Goal: Complete application form: Complete application form

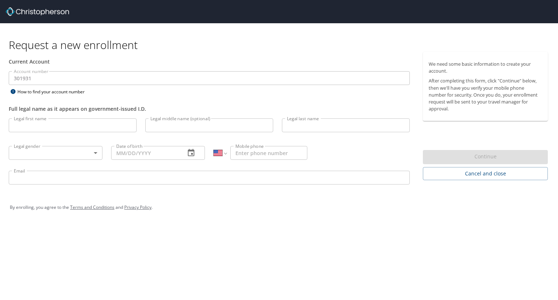
select select "US"
click at [92, 131] on input "Legal first name" at bounding box center [73, 125] width 128 height 14
type input "[PERSON_NAME]"
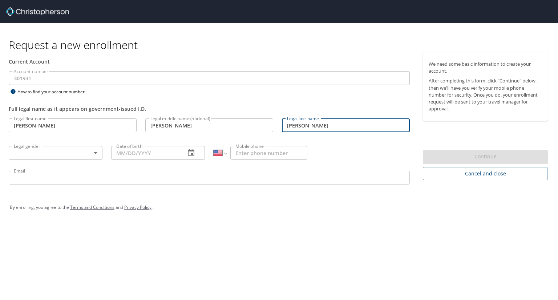
type input "[PERSON_NAME]"
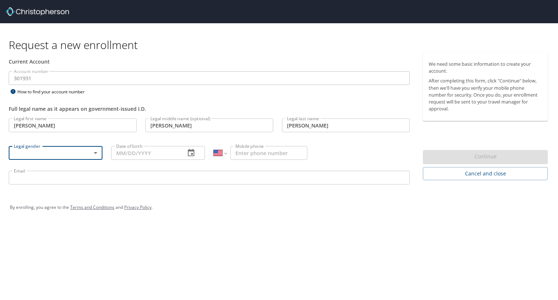
click at [80, 153] on body "Request a new enrollment Current Account Account number 301931 Account number H…" at bounding box center [279, 150] width 558 height 300
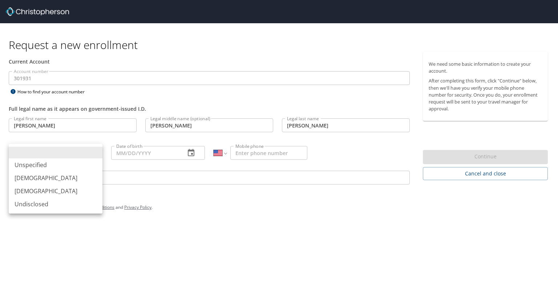
click at [34, 189] on li "[DEMOGRAPHIC_DATA]" at bounding box center [56, 191] width 94 height 13
type input "[DEMOGRAPHIC_DATA]"
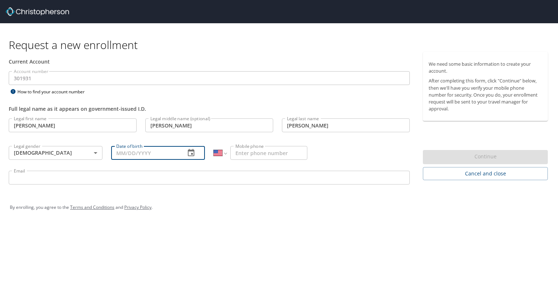
click at [125, 149] on input "Date of birth" at bounding box center [145, 153] width 68 height 14
type input "06/__/____"
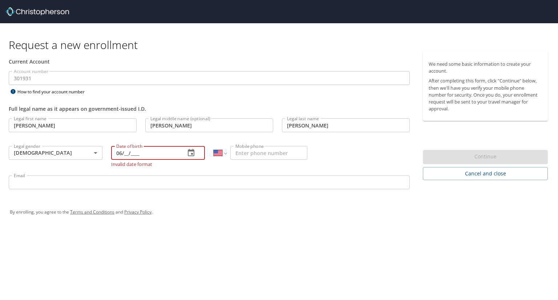
click at [132, 151] on input "06/__/____" at bounding box center [145, 153] width 68 height 14
click at [125, 153] on input "06/__/____" at bounding box center [145, 153] width 68 height 14
type input "[DATE]"
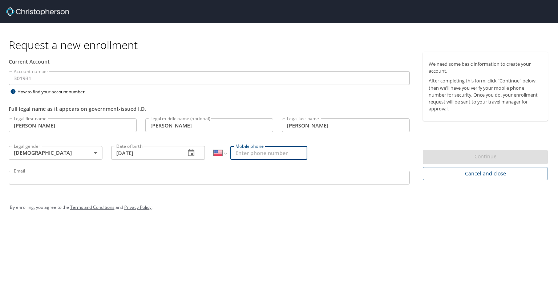
click at [241, 152] on input "Mobile phone" at bounding box center [268, 153] width 77 height 14
type input "[PHONE_NUMBER]"
click at [138, 178] on input "Email" at bounding box center [209, 178] width 401 height 14
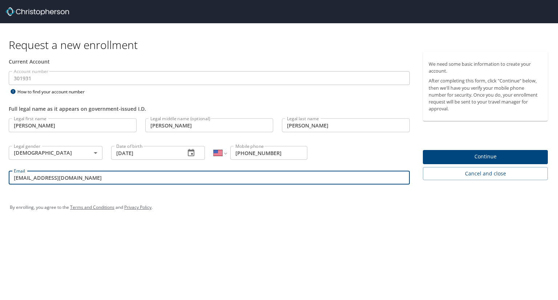
type input "[EMAIL_ADDRESS][DOMAIN_NAME]"
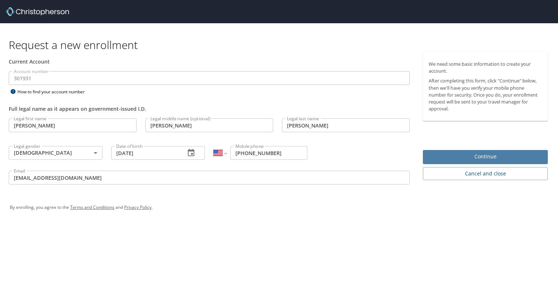
drag, startPoint x: 452, startPoint y: 156, endPoint x: 445, endPoint y: 154, distance: 7.1
click at [445, 154] on span "Continue" at bounding box center [485, 156] width 113 height 9
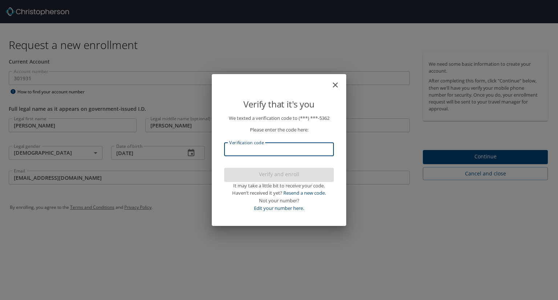
click at [262, 152] on input "Verification code" at bounding box center [279, 149] width 110 height 14
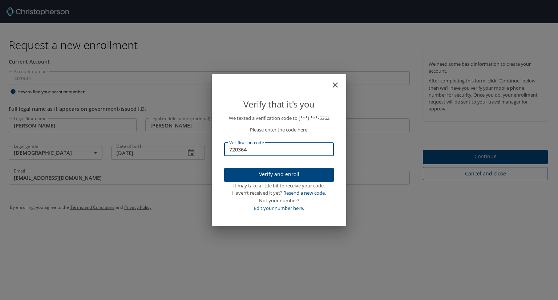
type input "720364"
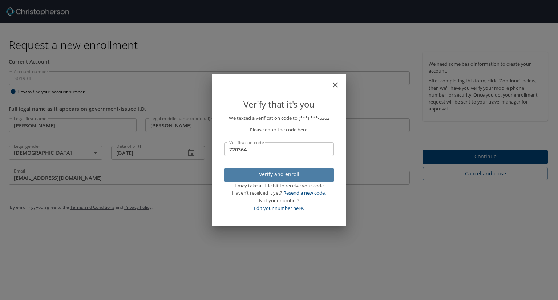
click at [259, 175] on span "Verify and enroll" at bounding box center [279, 174] width 98 height 9
